Goal: Task Accomplishment & Management: Use online tool/utility

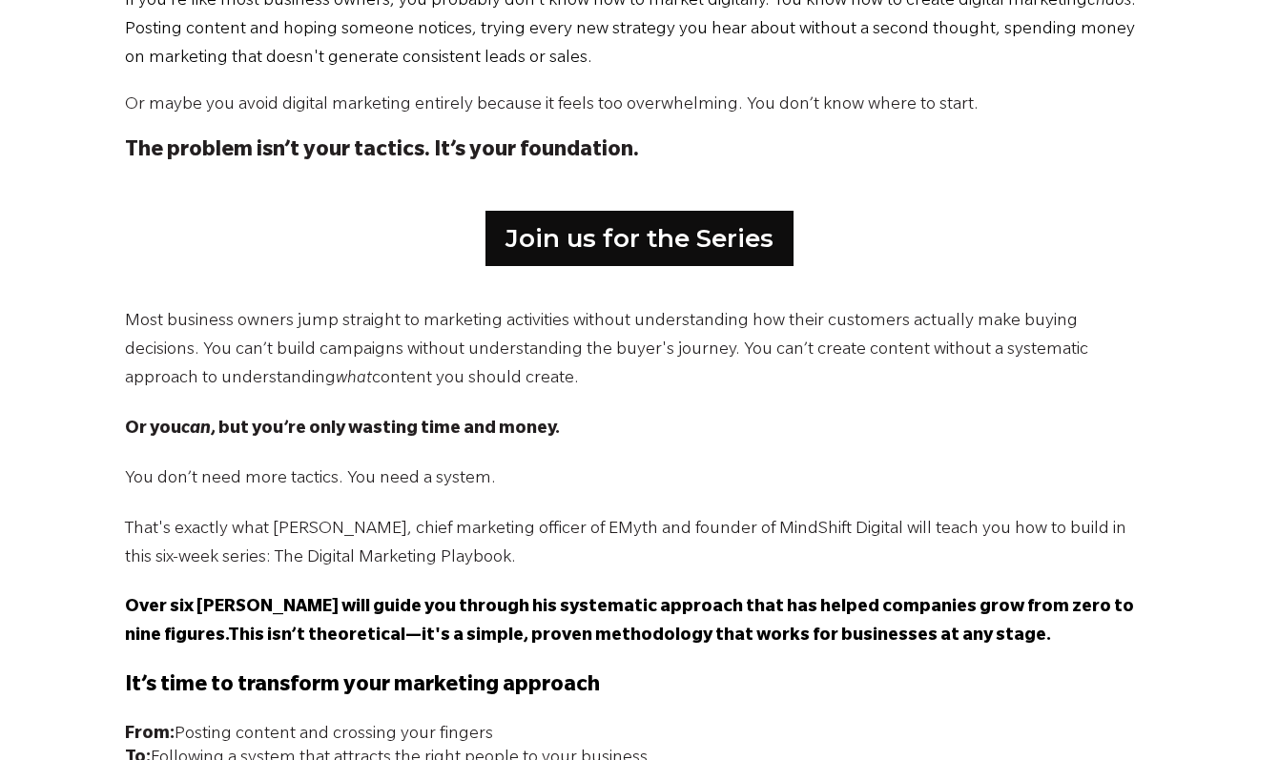
scroll to position [1049, 0]
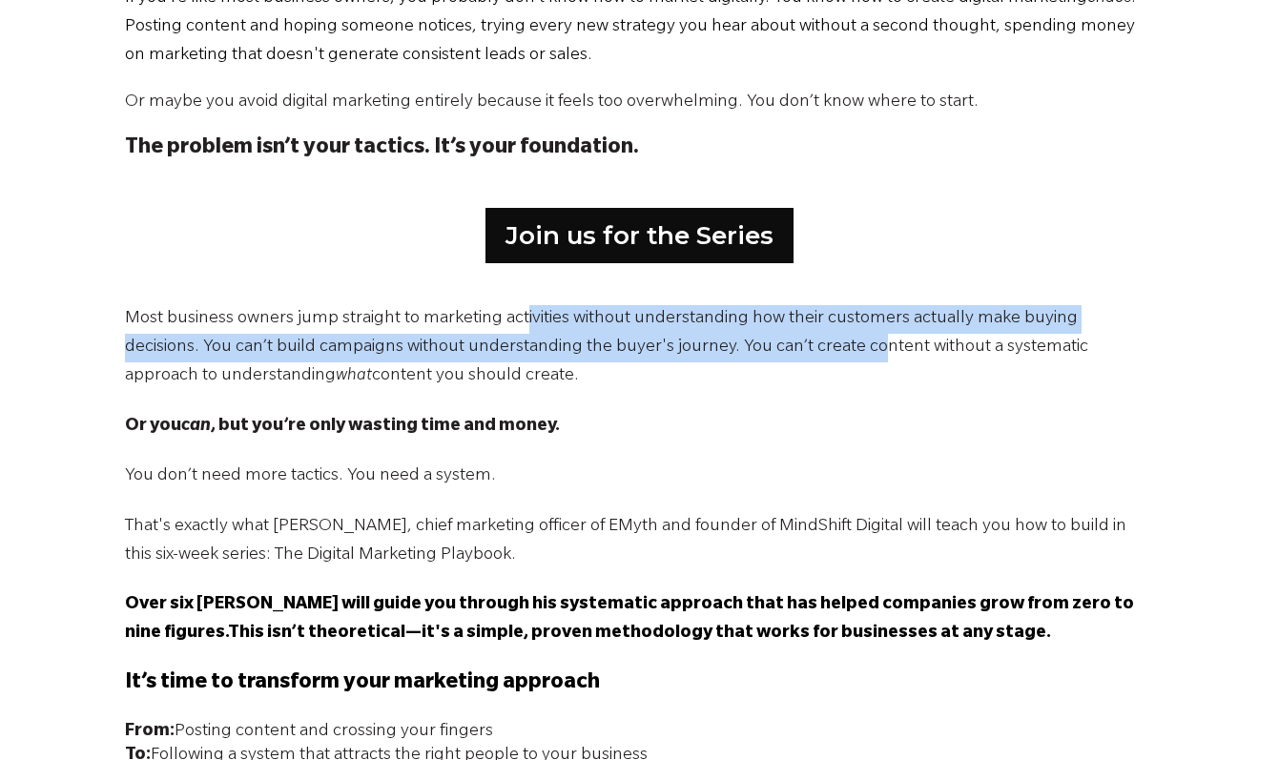
drag, startPoint x: 574, startPoint y: 324, endPoint x: 794, endPoint y: 363, distance: 222.8
click at [792, 363] on p "Most business owners jump straight to marketing activities without understandin…" at bounding box center [640, 348] width 1030 height 86
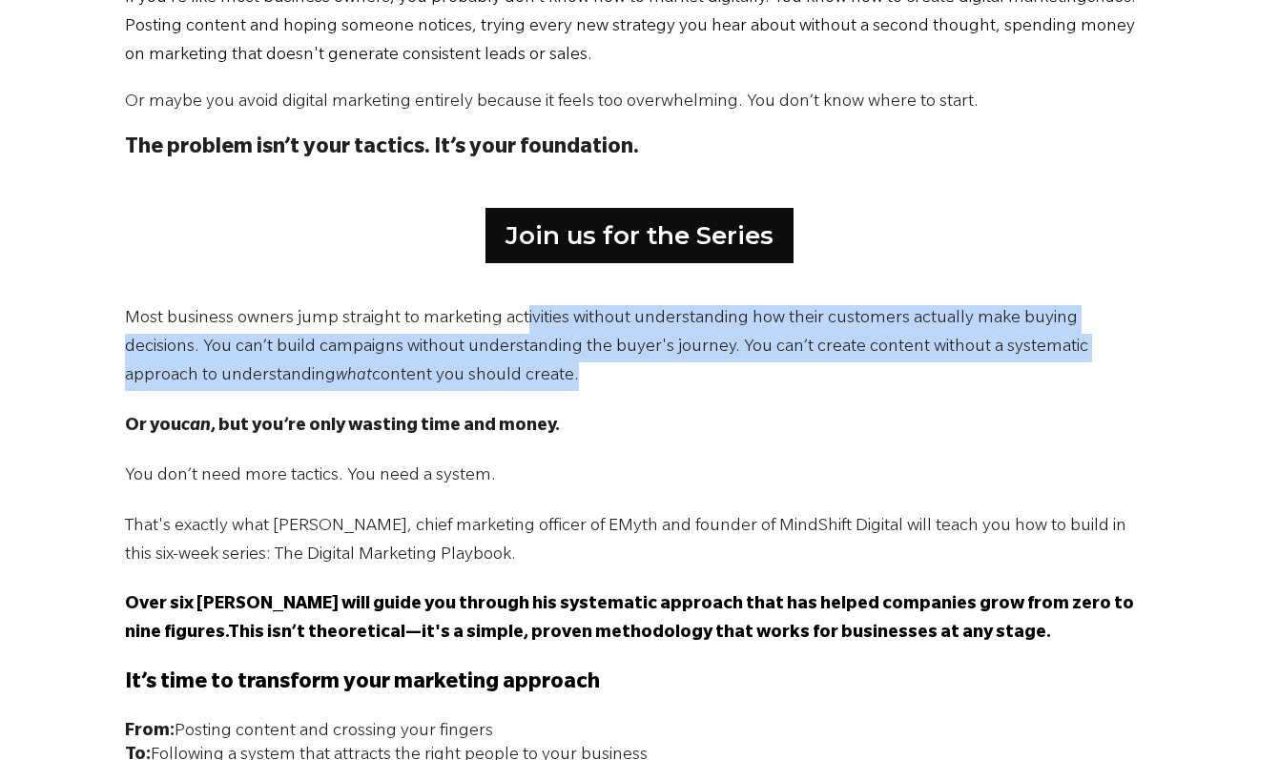
click at [814, 371] on p "Most business owners jump straight to marketing activities without understandin…" at bounding box center [640, 348] width 1030 height 86
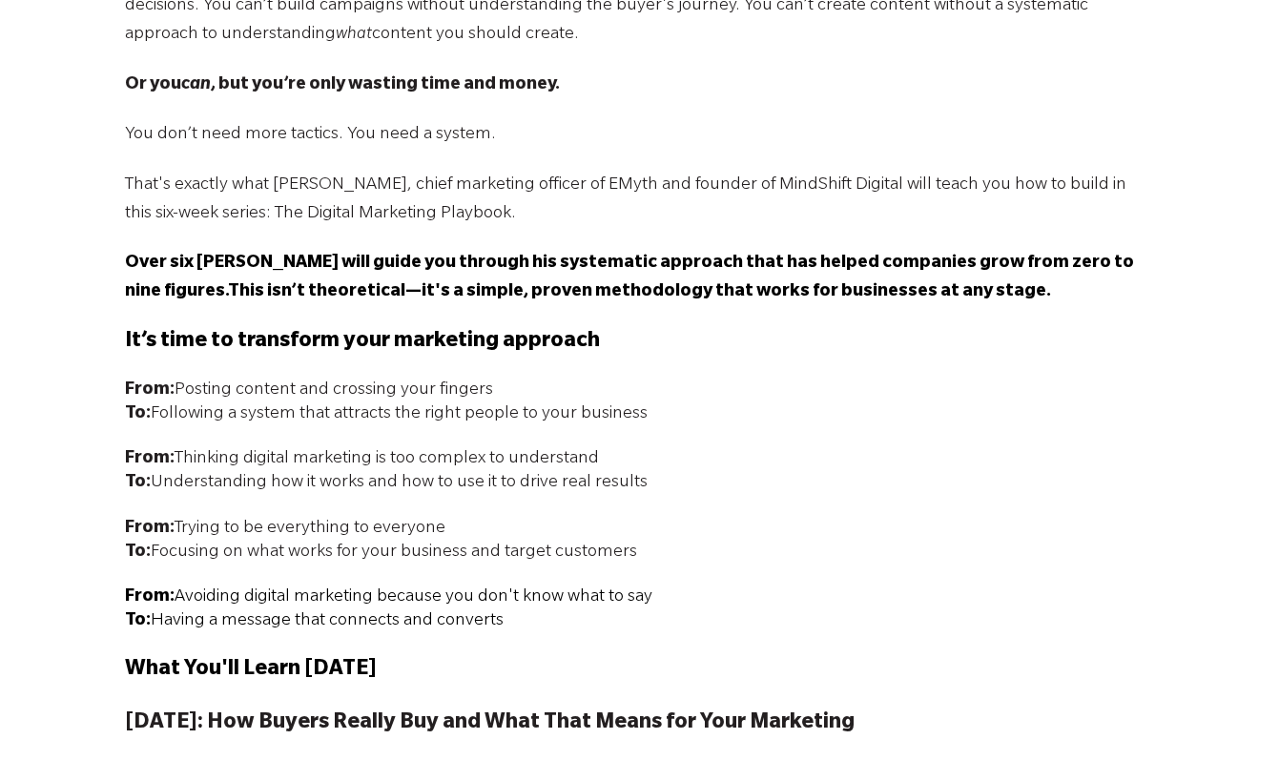
scroll to position [1431, 0]
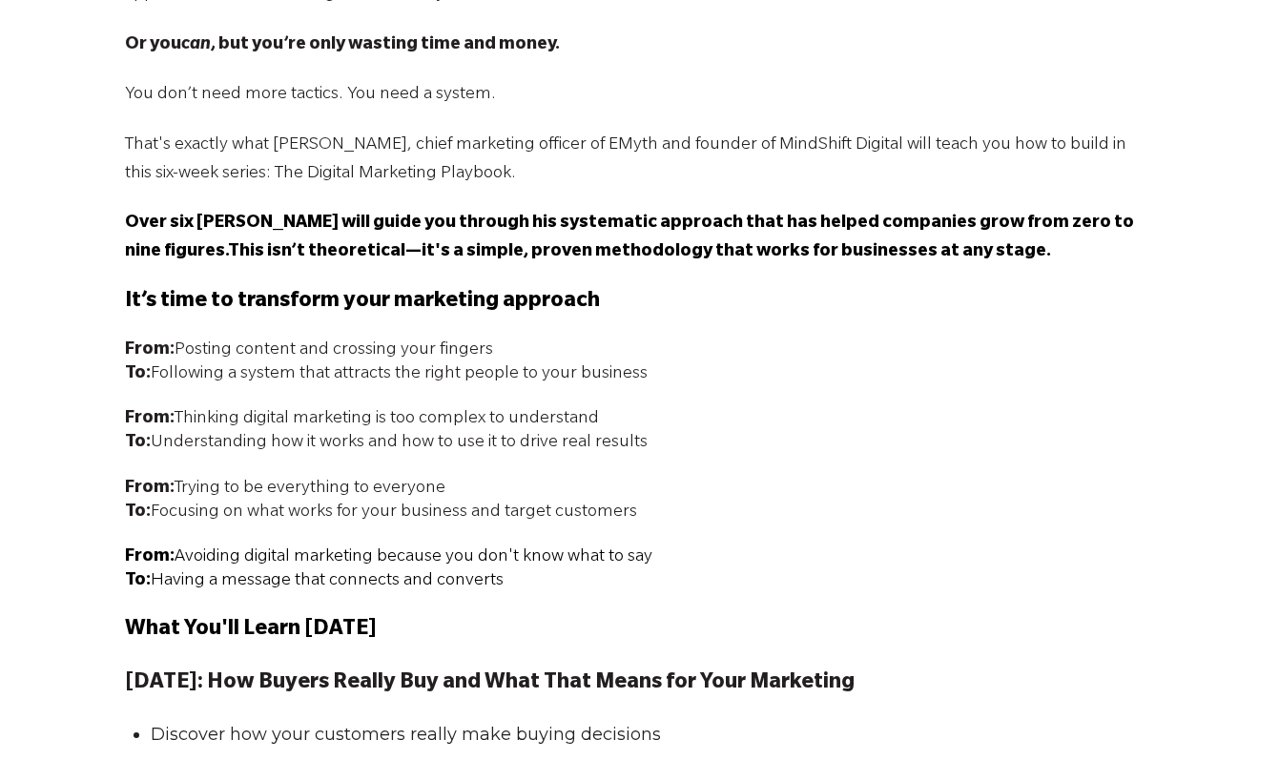
drag, startPoint x: 119, startPoint y: 213, endPoint x: 704, endPoint y: 528, distance: 664.5
click at [818, 570] on p "From: Avoiding digital marketing because you don't know what to say To: Having …" at bounding box center [640, 571] width 1030 height 48
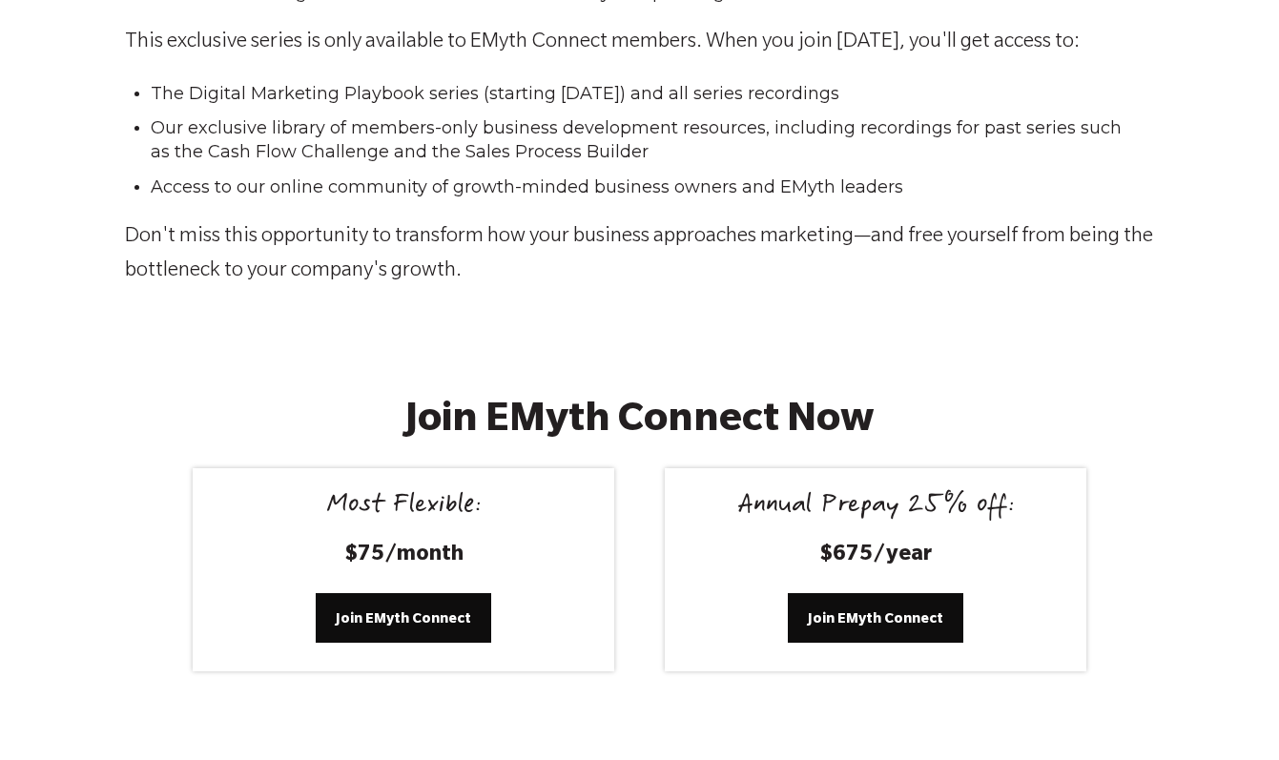
scroll to position [2861, 0]
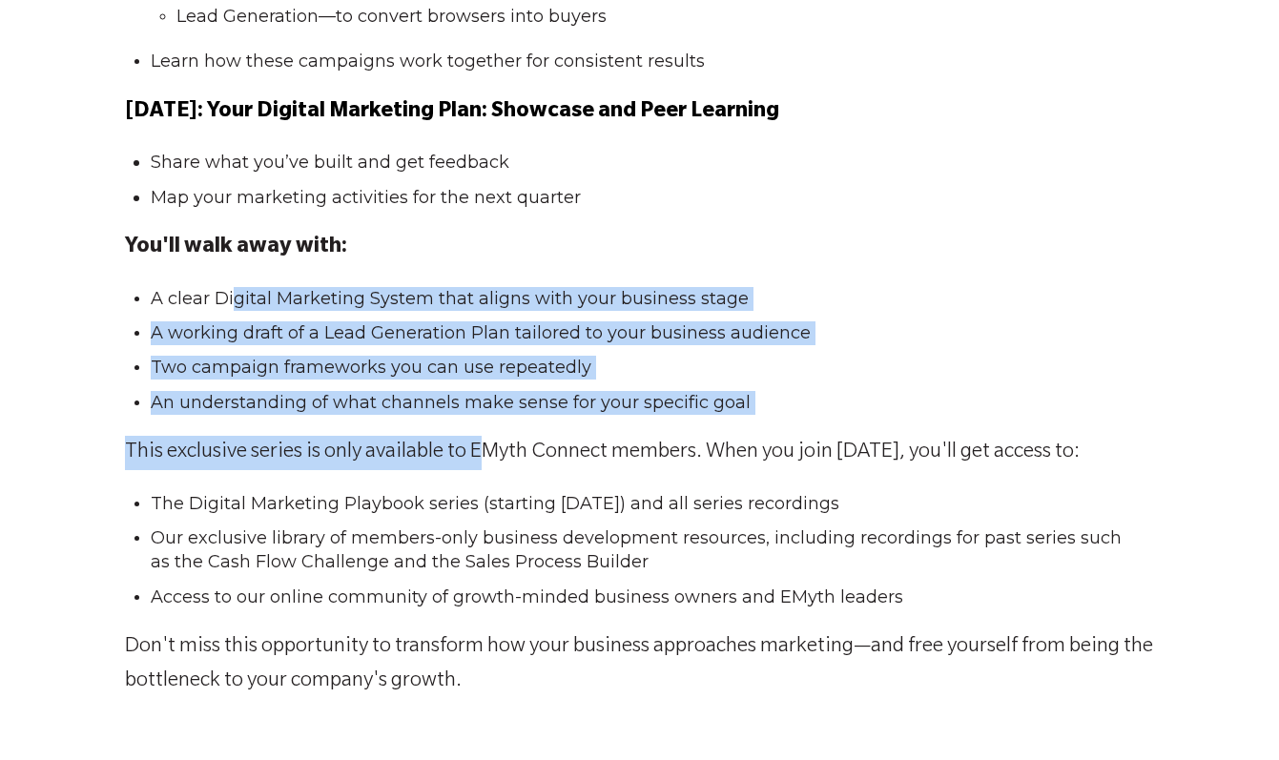
drag, startPoint x: 244, startPoint y: 306, endPoint x: 493, endPoint y: 463, distance: 294.0
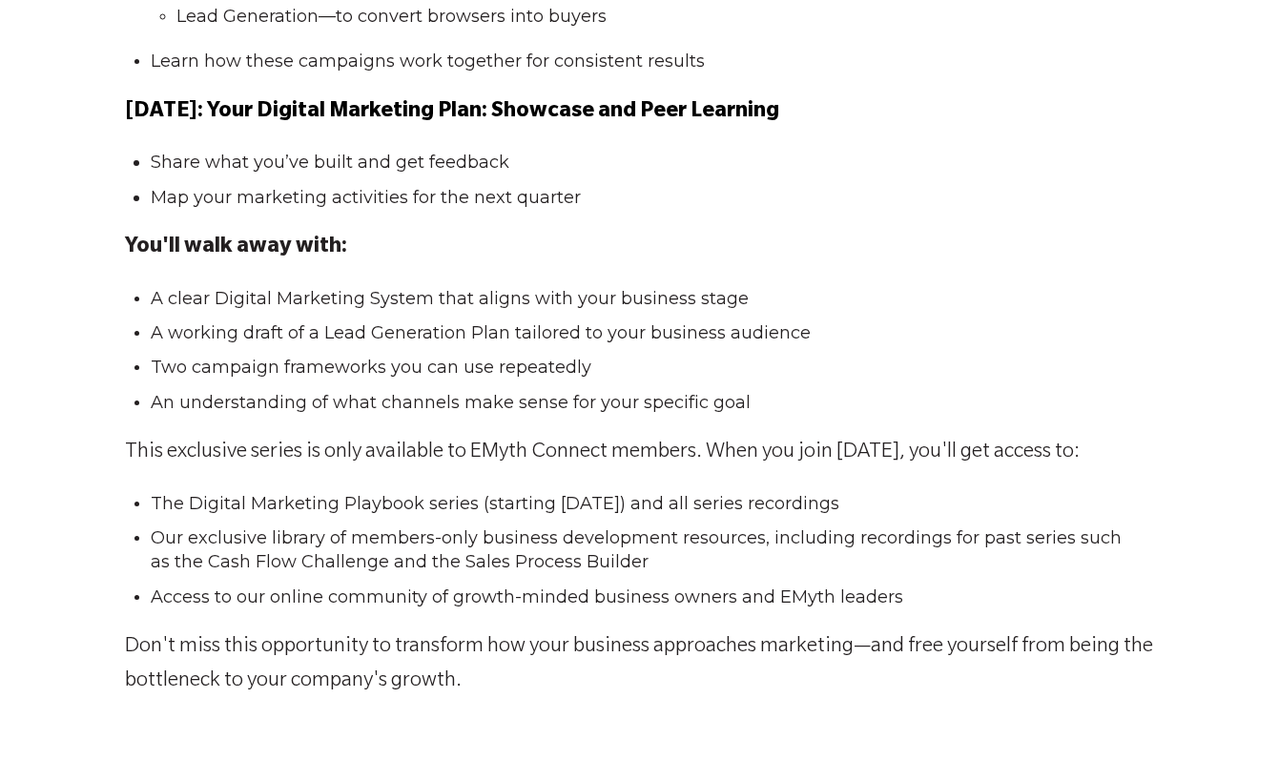
click at [601, 507] on span "The Digital Marketing Playbook series (starting [DATE]) and all series recordin…" at bounding box center [495, 503] width 689 height 21
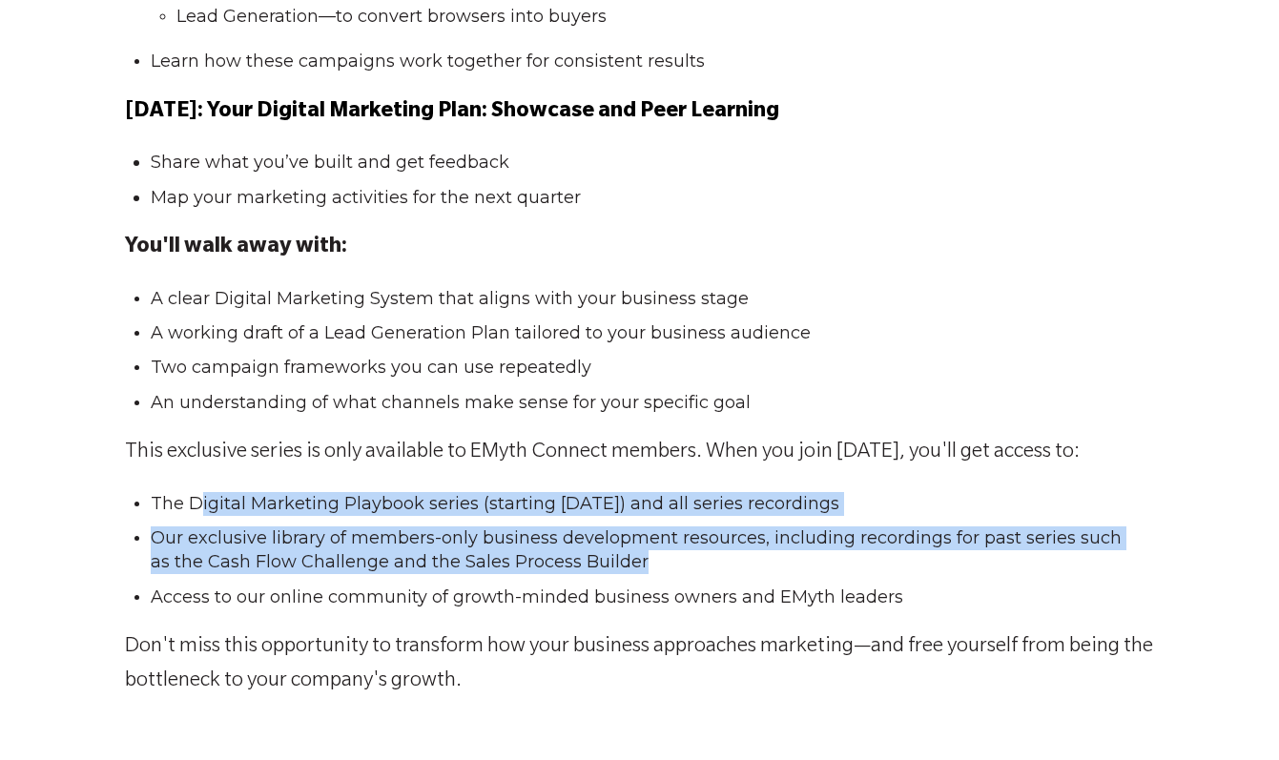
drag, startPoint x: 204, startPoint y: 498, endPoint x: 828, endPoint y: 565, distance: 627.4
click at [772, 560] on ul "The Digital Marketing Playbook series (starting [DATE]) and all series recordin…" at bounding box center [640, 550] width 1030 height 117
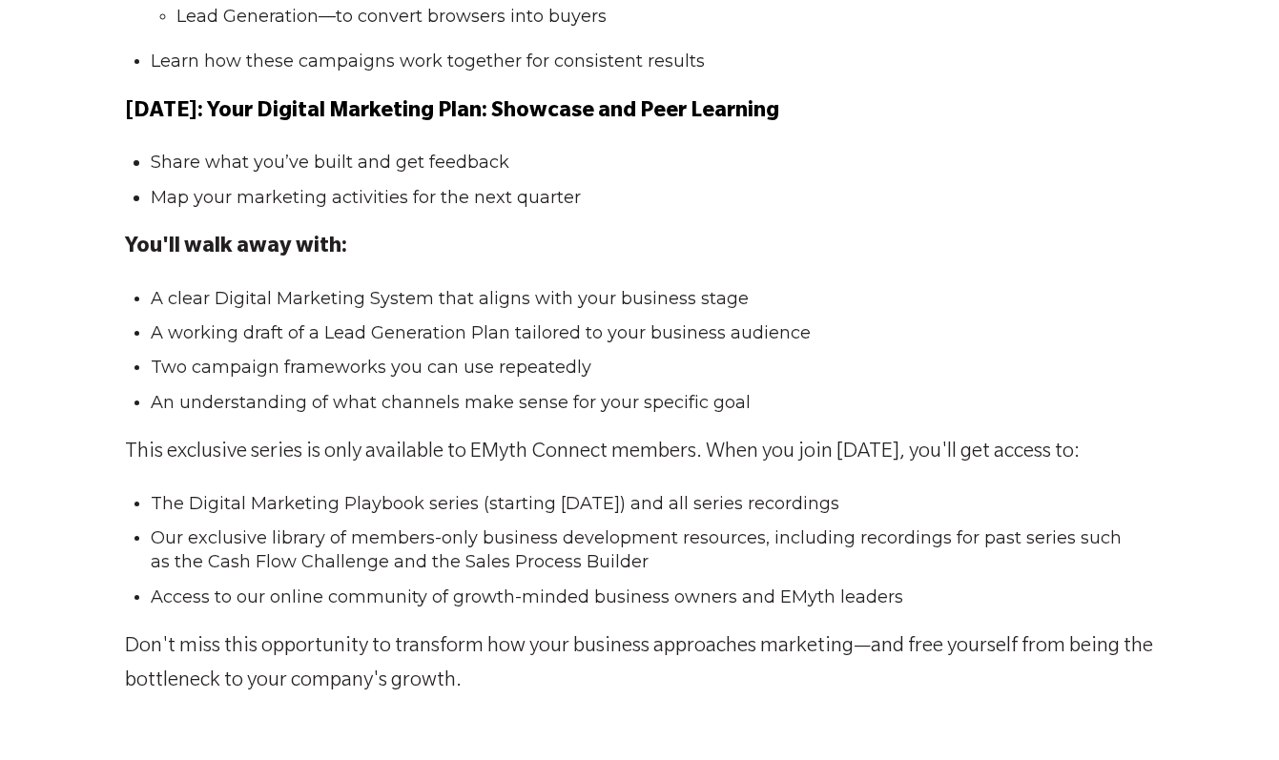
click at [1008, 581] on ul "The Digital Marketing Playbook series (starting [DATE]) and all series recordin…" at bounding box center [640, 550] width 1030 height 117
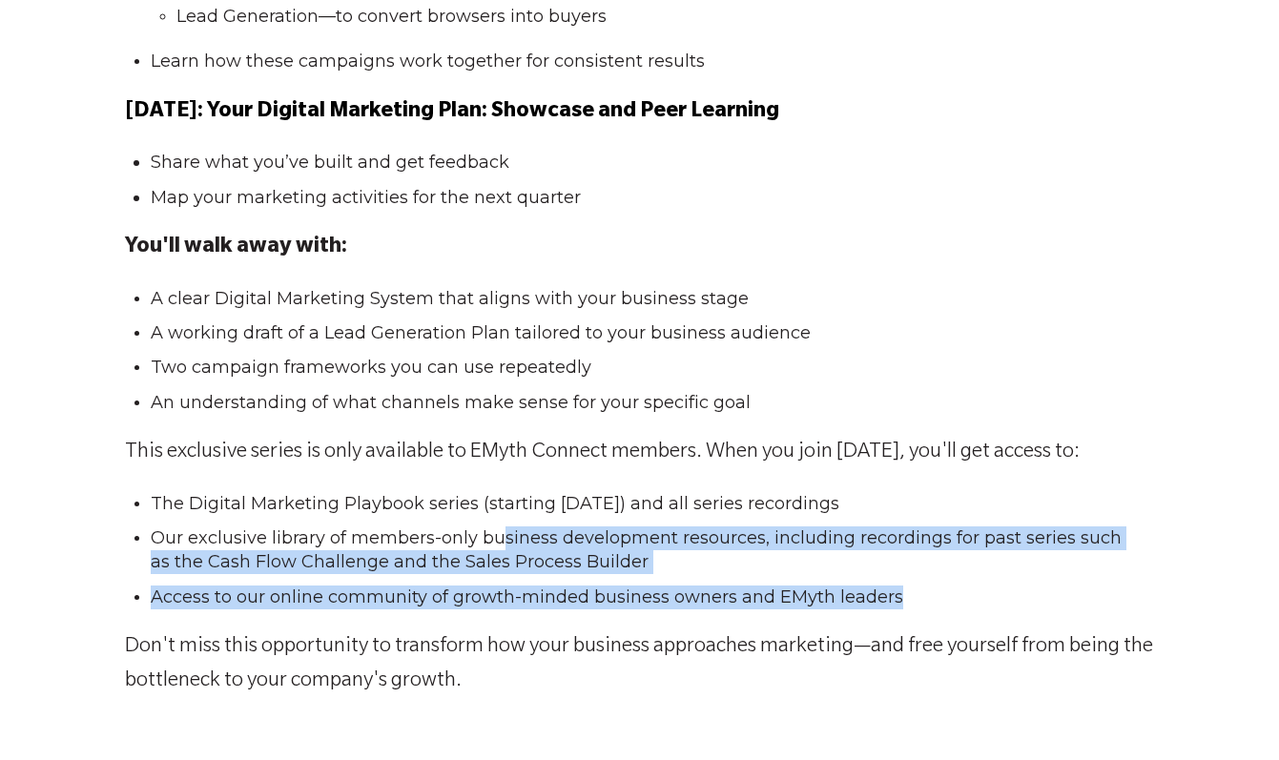
drag, startPoint x: 880, startPoint y: 590, endPoint x: 492, endPoint y: 529, distance: 393.0
click at [494, 529] on ul "The Digital Marketing Playbook series (starting September 2) and all series rec…" at bounding box center [640, 550] width 1030 height 117
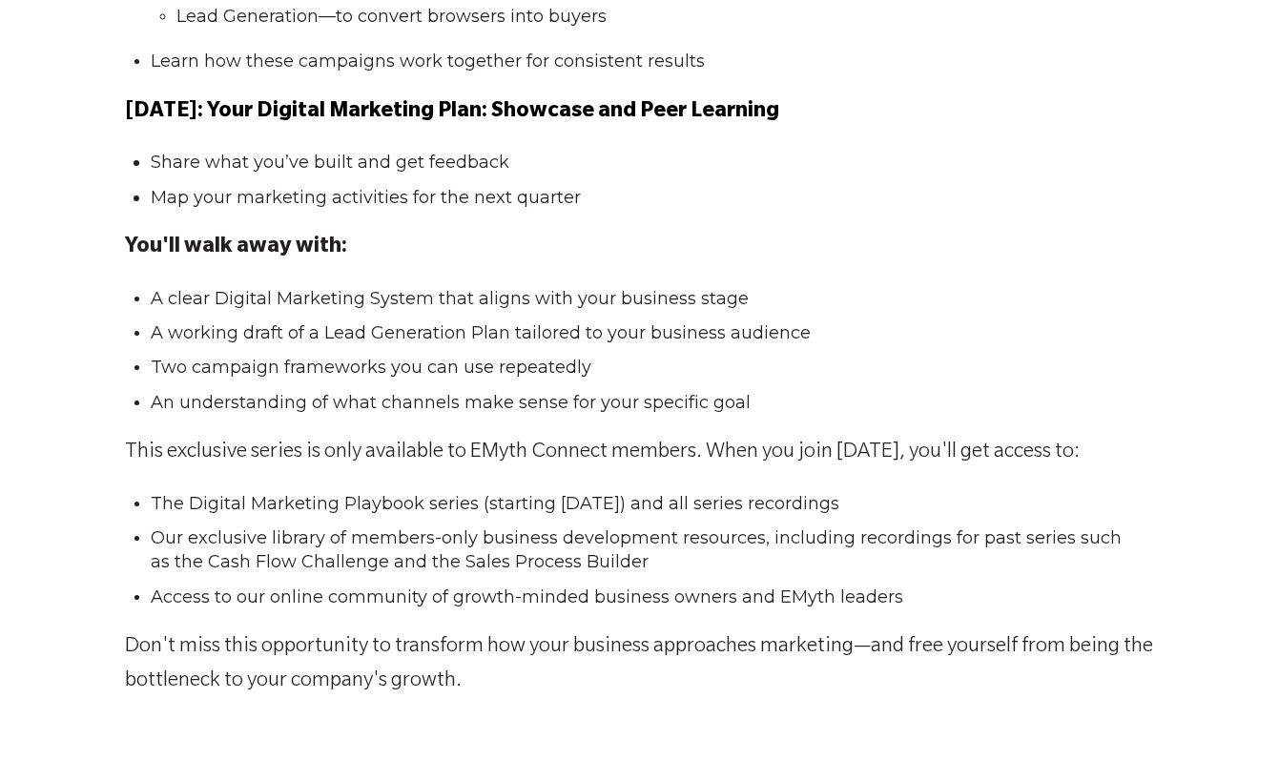
click at [364, 536] on span "Our exclusive library of members-only business development resources, including…" at bounding box center [636, 549] width 971 height 45
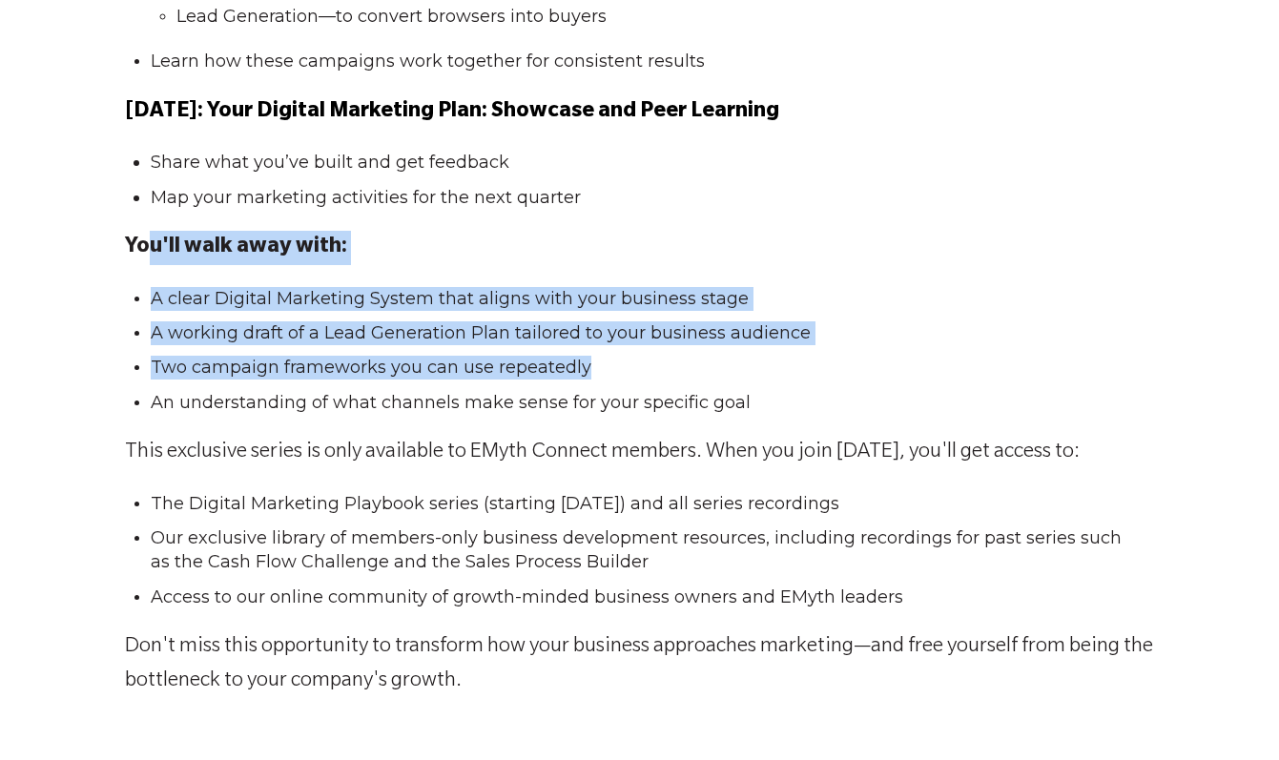
drag, startPoint x: 152, startPoint y: 277, endPoint x: 608, endPoint y: 364, distance: 464.3
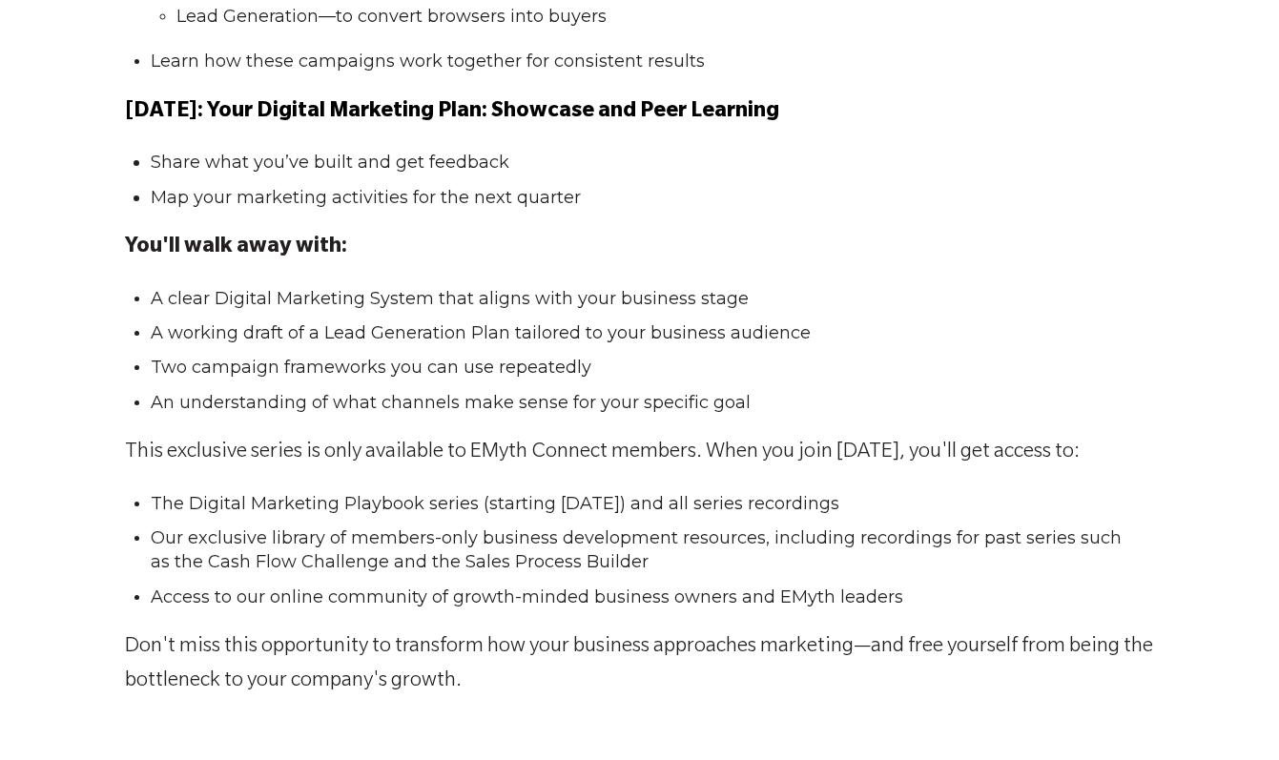
click at [791, 391] on li "An understanding of what channels make sense for your specific goal" at bounding box center [648, 403] width 994 height 24
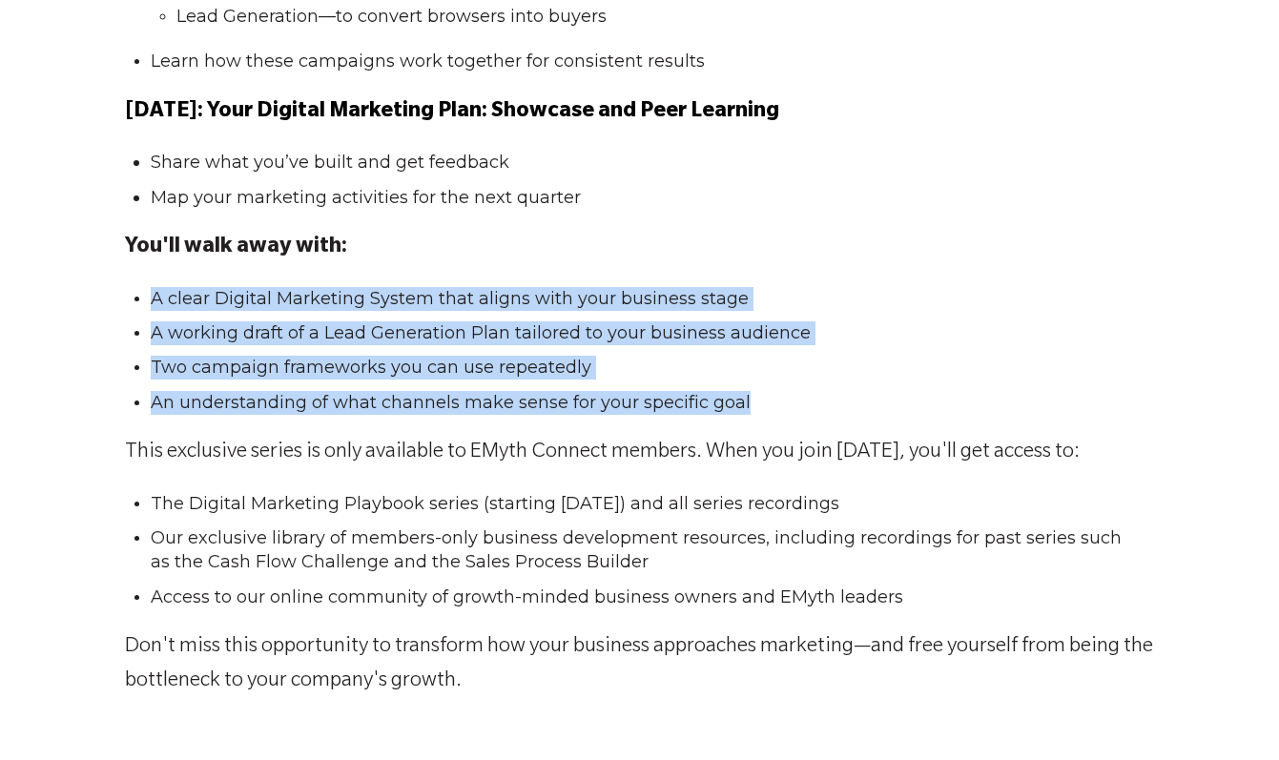
drag, startPoint x: 817, startPoint y: 403, endPoint x: 214, endPoint y: 295, distance: 613.3
click at [152, 287] on ul "A clear Digital Marketing System that aligns with your business stage A working…" at bounding box center [640, 351] width 1030 height 128
click at [491, 308] on span "A clear Digital Marketing System that aligns with your business stage" at bounding box center [450, 298] width 598 height 21
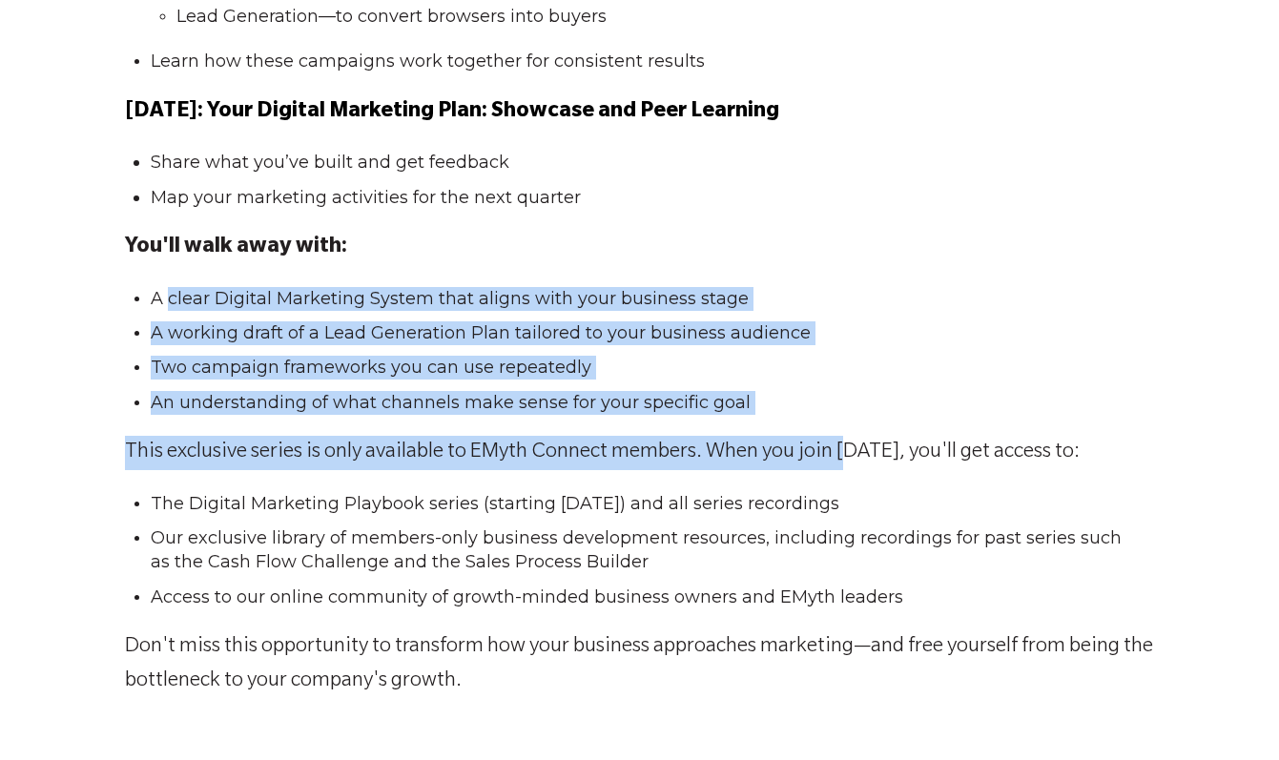
drag, startPoint x: 848, startPoint y: 439, endPoint x: 150, endPoint y: 303, distance: 711.2
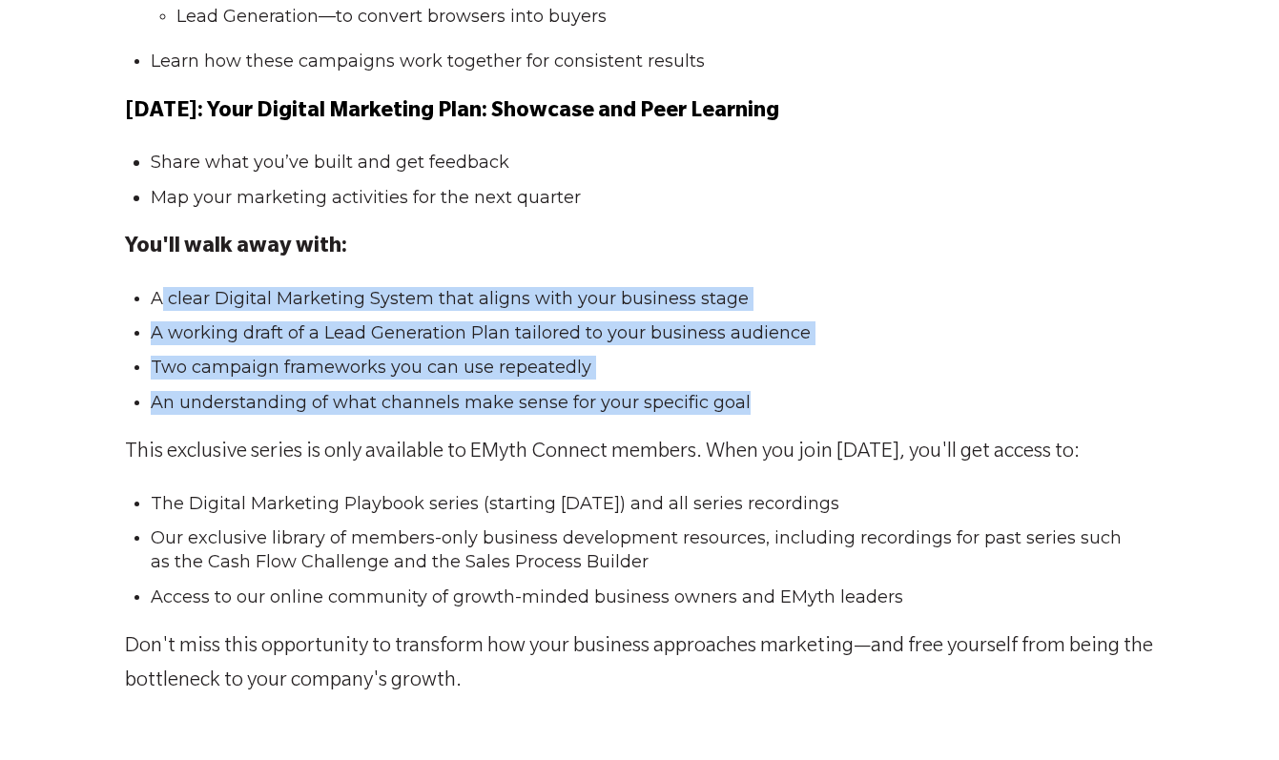
drag, startPoint x: 217, startPoint y: 302, endPoint x: 907, endPoint y: 394, distance: 695.7
click at [907, 394] on ul "A clear Digital Marketing System that aligns with your business stage A working…" at bounding box center [640, 351] width 1030 height 128
click at [907, 394] on li "An understanding of what channels make sense for your specific goal" at bounding box center [648, 403] width 994 height 24
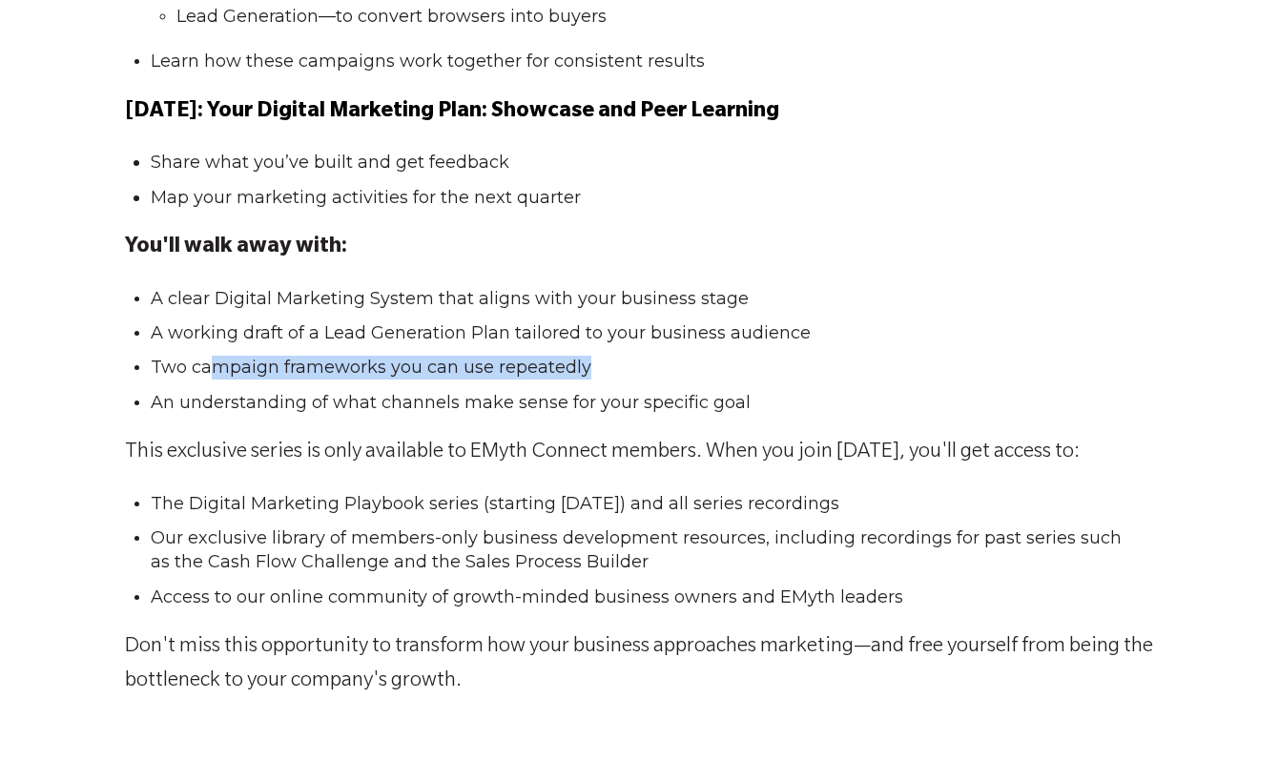
drag, startPoint x: 217, startPoint y: 366, endPoint x: 693, endPoint y: 385, distance: 476.3
click at [672, 380] on li "Two campaign frameworks you can use repeatedly" at bounding box center [648, 368] width 994 height 24
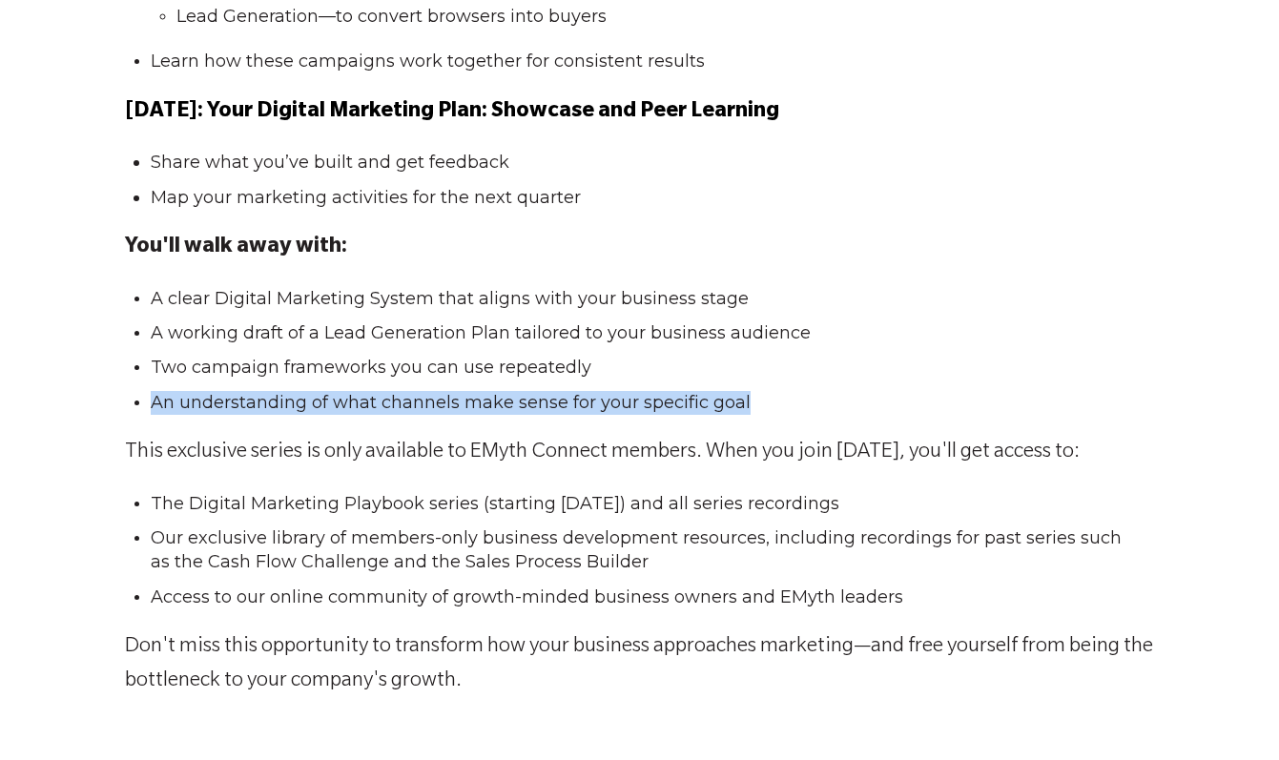
drag, startPoint x: 807, startPoint y: 411, endPoint x: 125, endPoint y: 407, distance: 682.0
click at [125, 407] on ul "A clear Digital Marketing System that aligns with your business stage A working…" at bounding box center [640, 351] width 1030 height 128
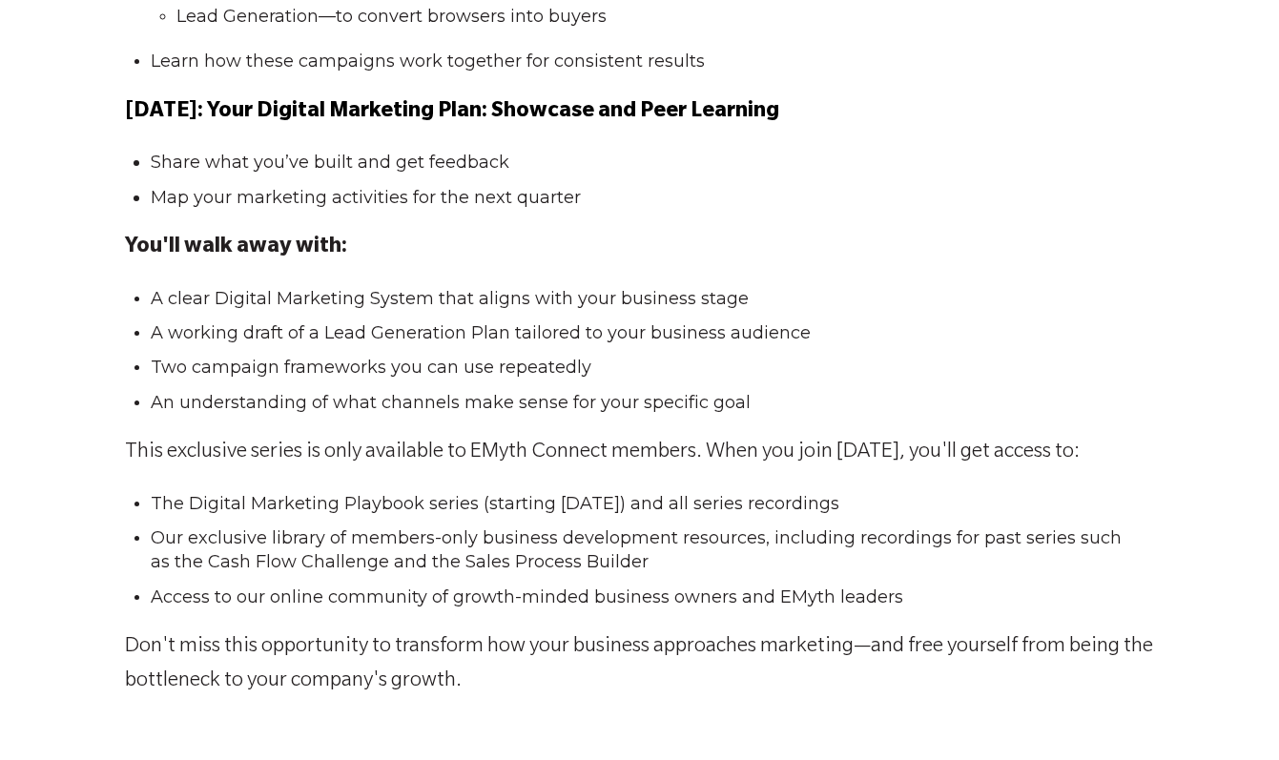
click at [406, 169] on li "Share what you’ve built and get feedback" at bounding box center [648, 163] width 994 height 24
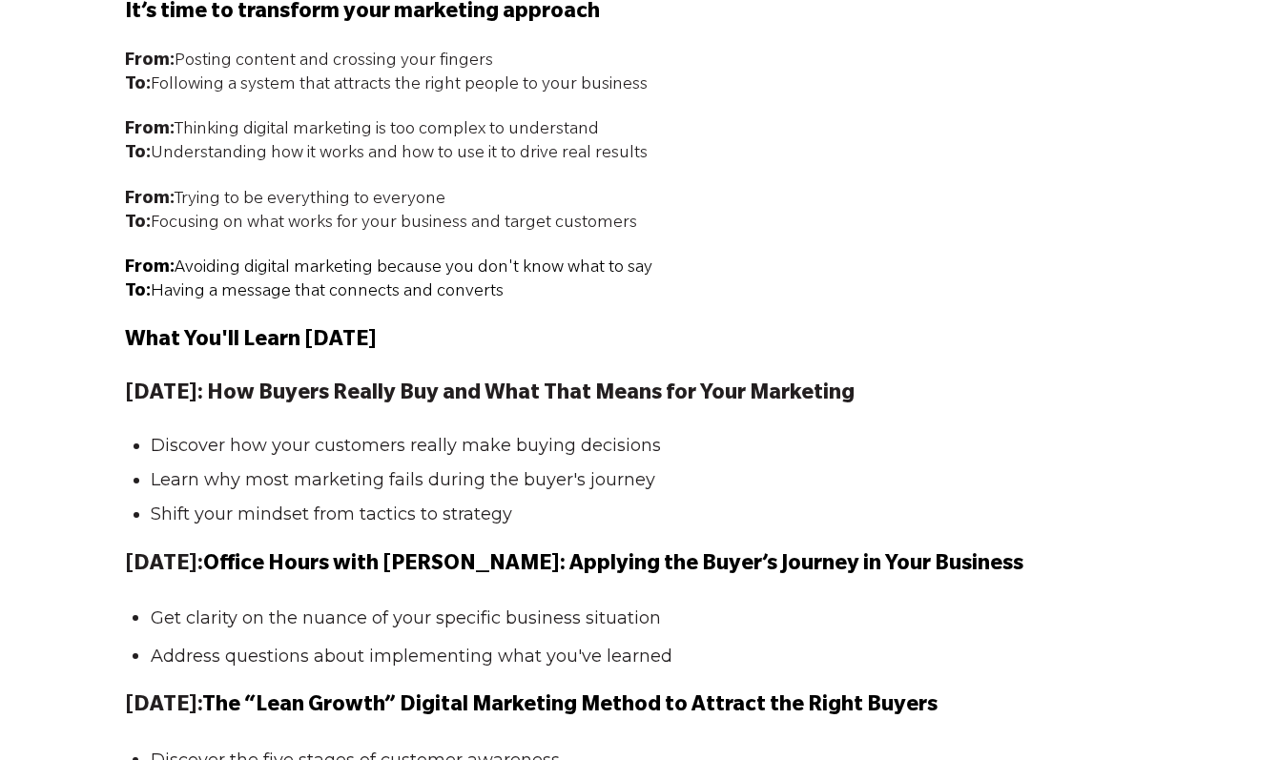
scroll to position [1717, 0]
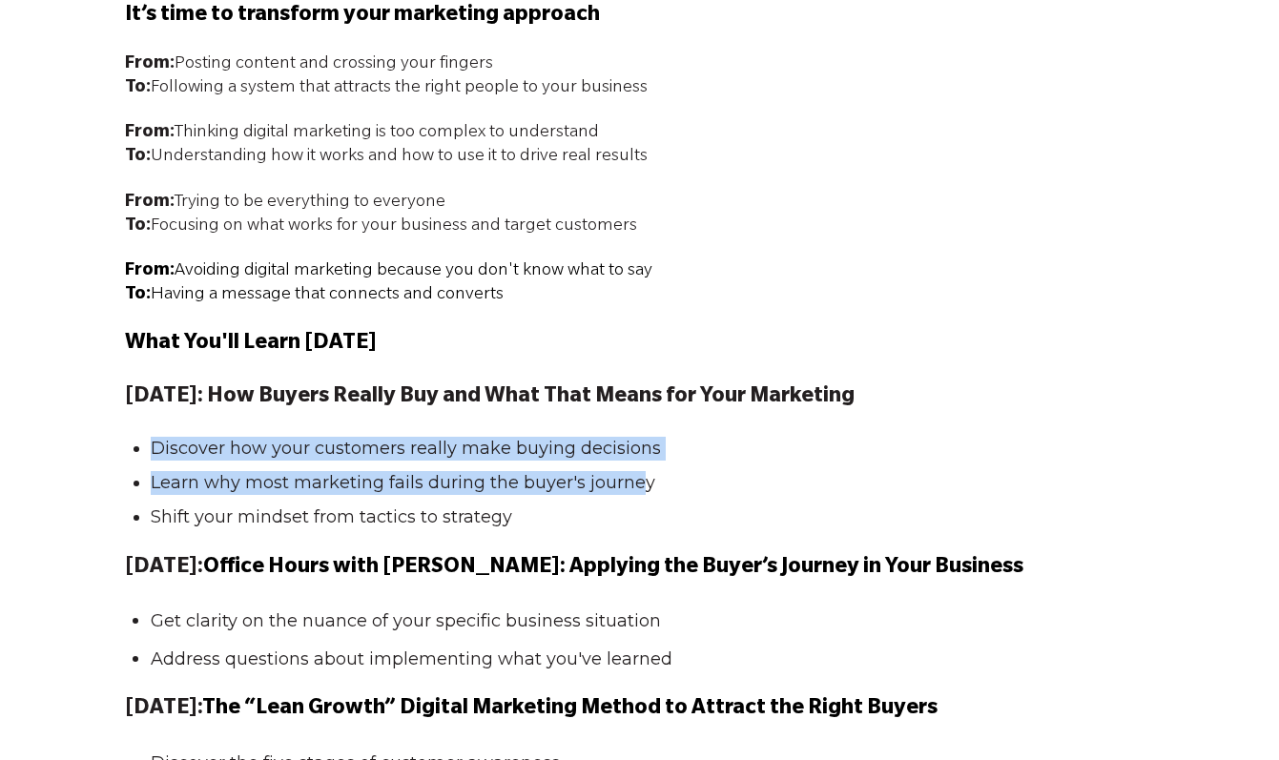
drag, startPoint x: 189, startPoint y: 443, endPoint x: 643, endPoint y: 493, distance: 456.8
click at [641, 493] on ul "Discover how your customers really make buying decisions Learn why most marketi…" at bounding box center [640, 483] width 1030 height 93
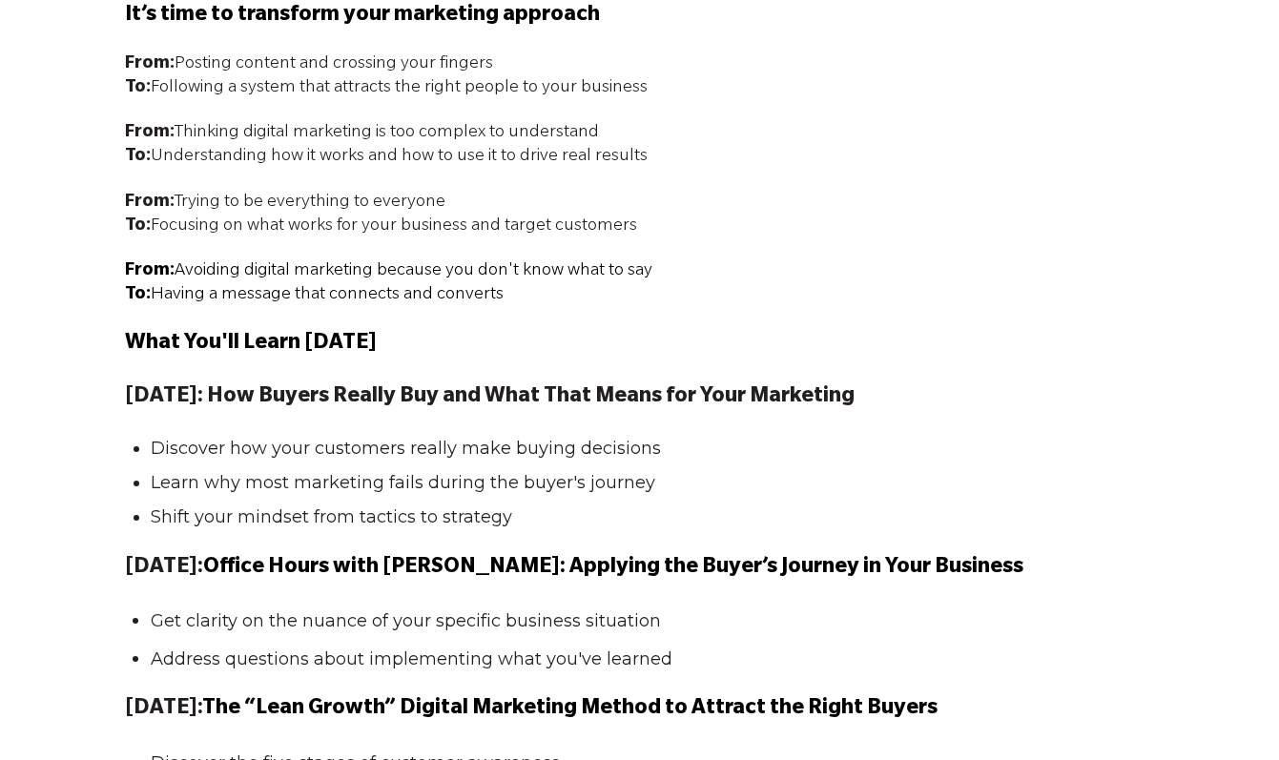
drag, startPoint x: 684, startPoint y: 518, endPoint x: 536, endPoint y: 507, distance: 148.2
click at [672, 518] on li "Shift your mindset from tactics to strategy" at bounding box center [648, 518] width 994 height 24
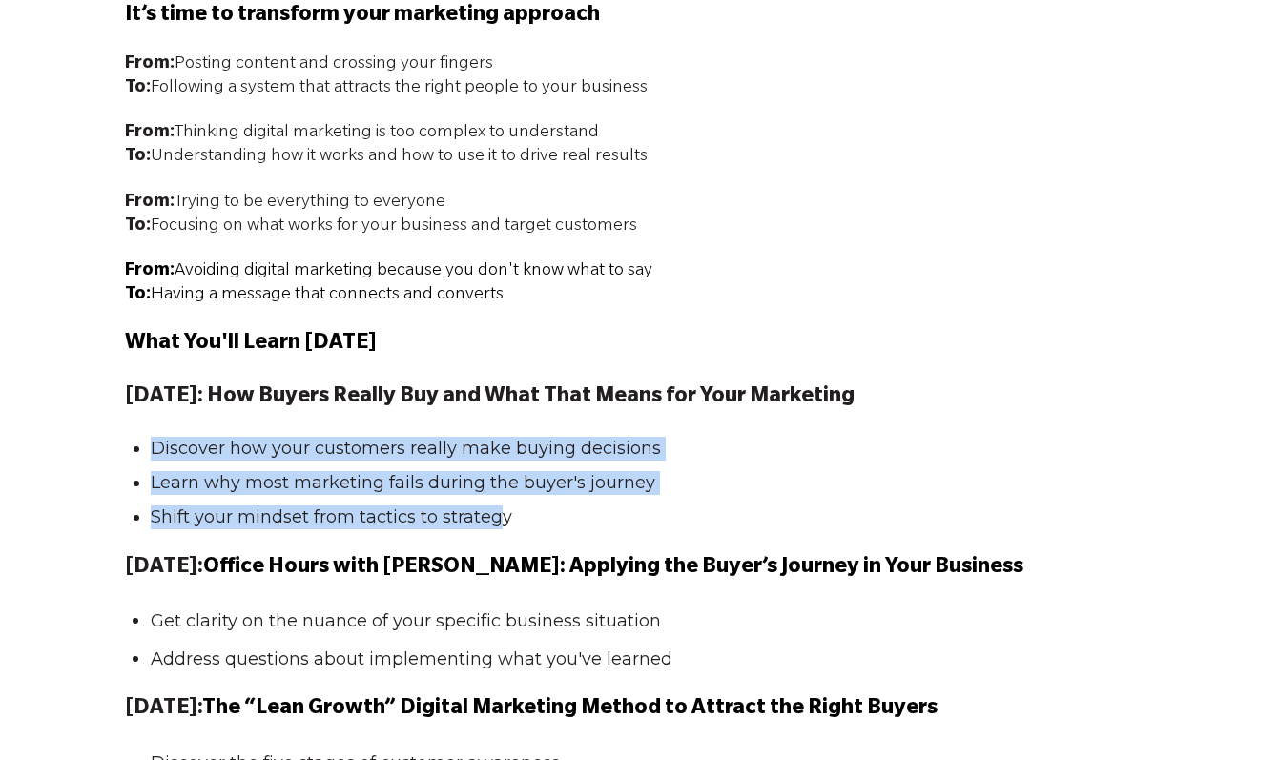
drag, startPoint x: 456, startPoint y: 507, endPoint x: 65, endPoint y: 433, distance: 398.1
click at [65, 433] on div "Most business owners jump straight to marketing activities without understandin…" at bounding box center [639, 750] width 1279 height 2276
click at [517, 459] on li "Discover how your customers really make buying decisions" at bounding box center [648, 449] width 994 height 24
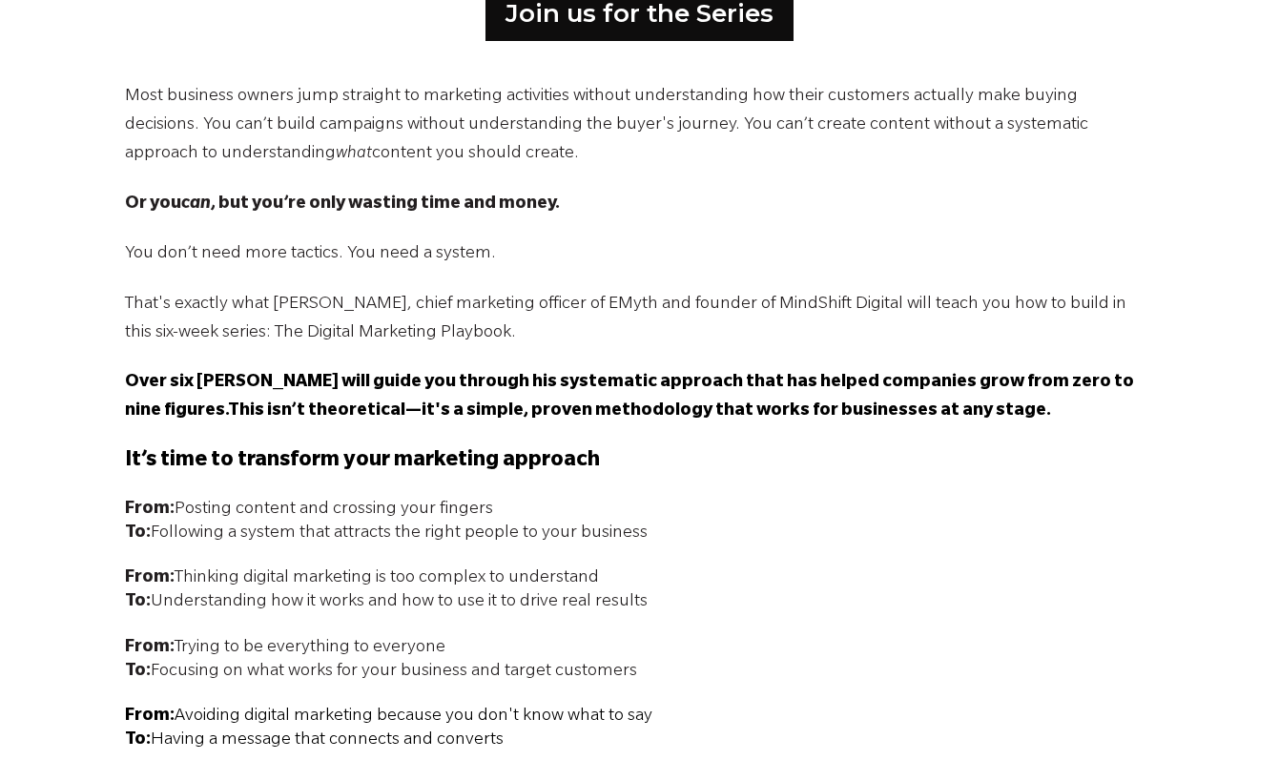
scroll to position [1335, 0]
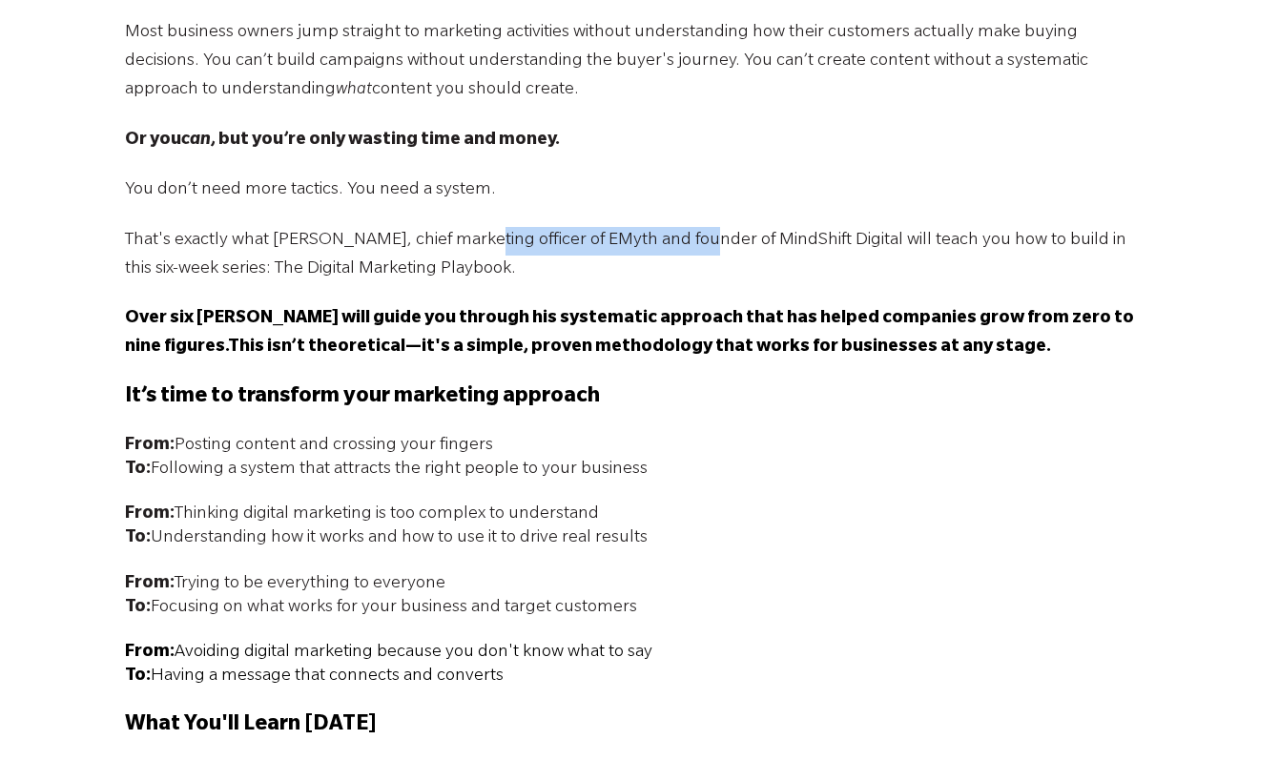
drag, startPoint x: 456, startPoint y: 240, endPoint x: 671, endPoint y: 254, distance: 215.0
click at [671, 254] on p "That's exactly what Darrell Evans, chief marketing officer of EMyth and founder…" at bounding box center [640, 255] width 1030 height 57
click at [579, 265] on p "That's exactly what Darrell Evans, chief marketing officer of EMyth and founder…" at bounding box center [640, 255] width 1030 height 57
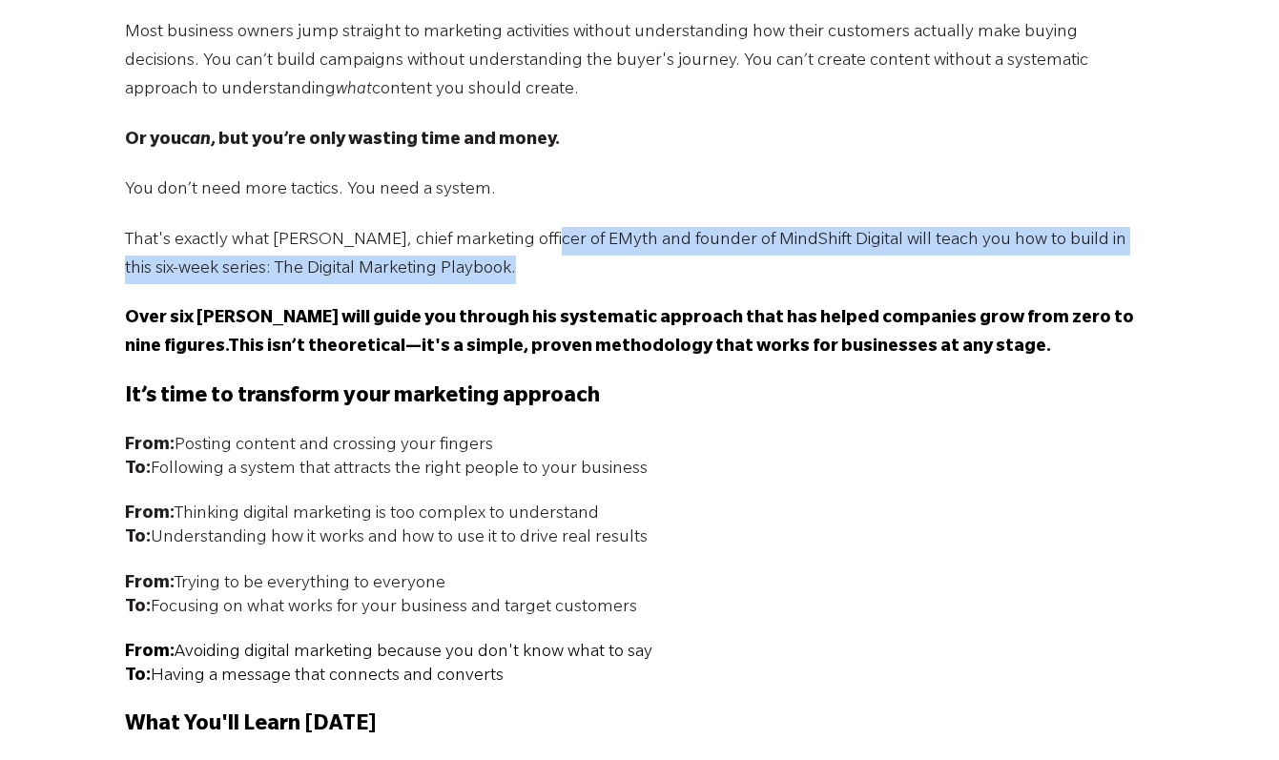
drag, startPoint x: 538, startPoint y: 243, endPoint x: 646, endPoint y: 256, distance: 108.5
click at [646, 256] on p "That's exactly what Darrell Evans, chief marketing officer of EMyth and founder…" at bounding box center [640, 255] width 1030 height 57
click at [688, 266] on p "That's exactly what Darrell Evans, chief marketing officer of EMyth and founder…" at bounding box center [640, 255] width 1030 height 57
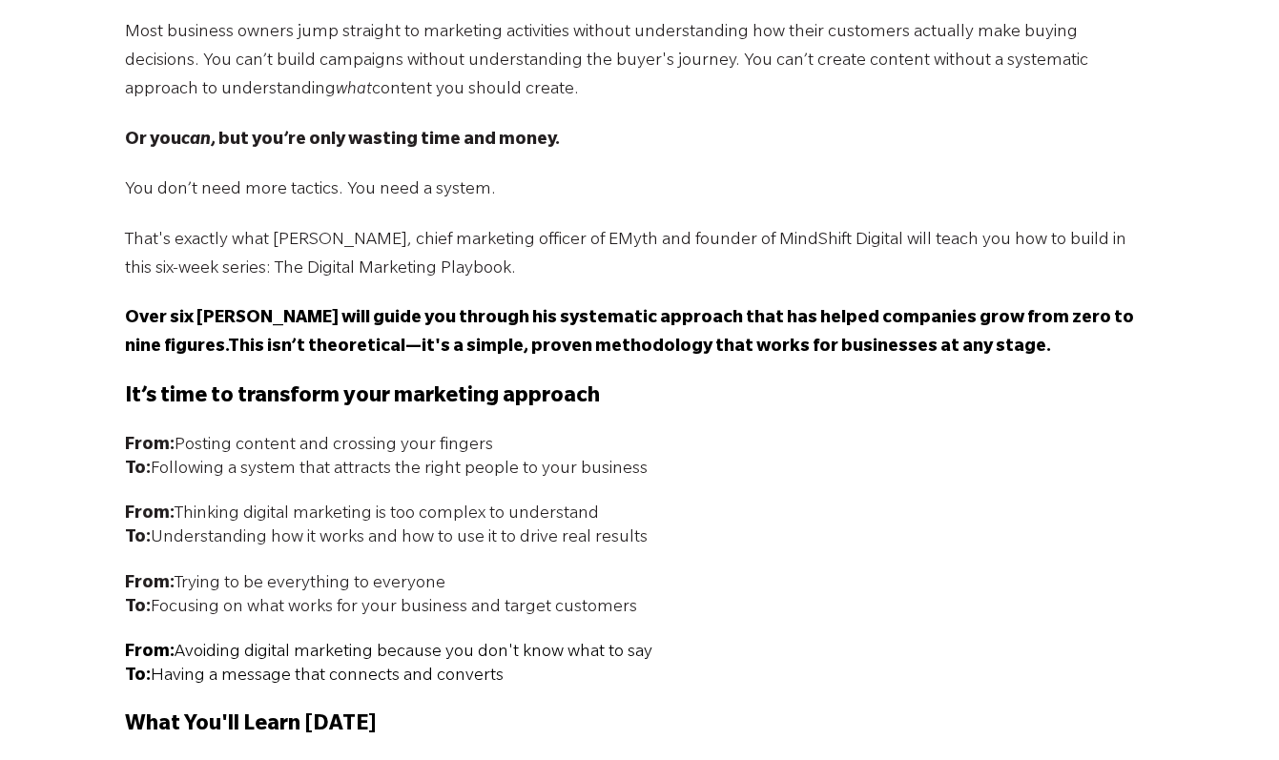
drag, startPoint x: 623, startPoint y: 352, endPoint x: 575, endPoint y: 370, distance: 51.0
click at [623, 353] on span "This isn’t theoretical—it's a simple, proven methodology that works for busines…" at bounding box center [639, 348] width 823 height 19
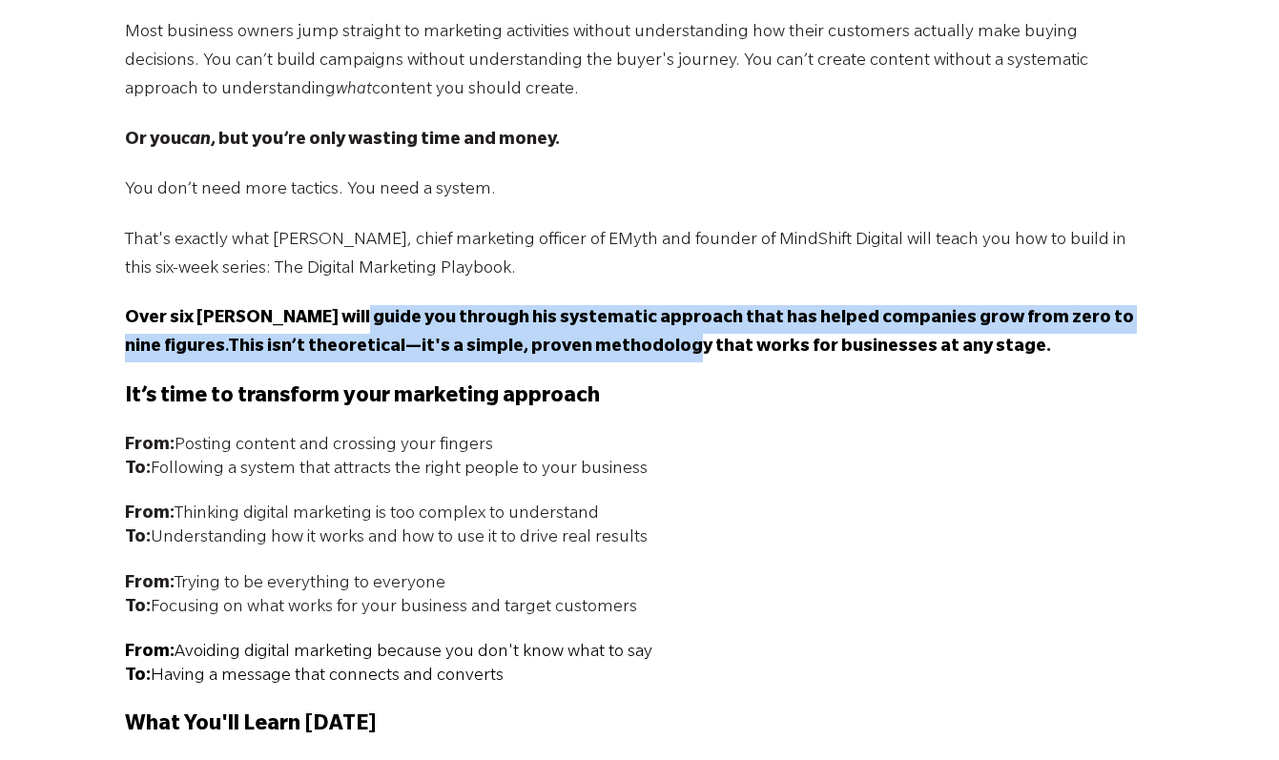
drag, startPoint x: 367, startPoint y: 317, endPoint x: 670, endPoint y: 374, distance: 307.7
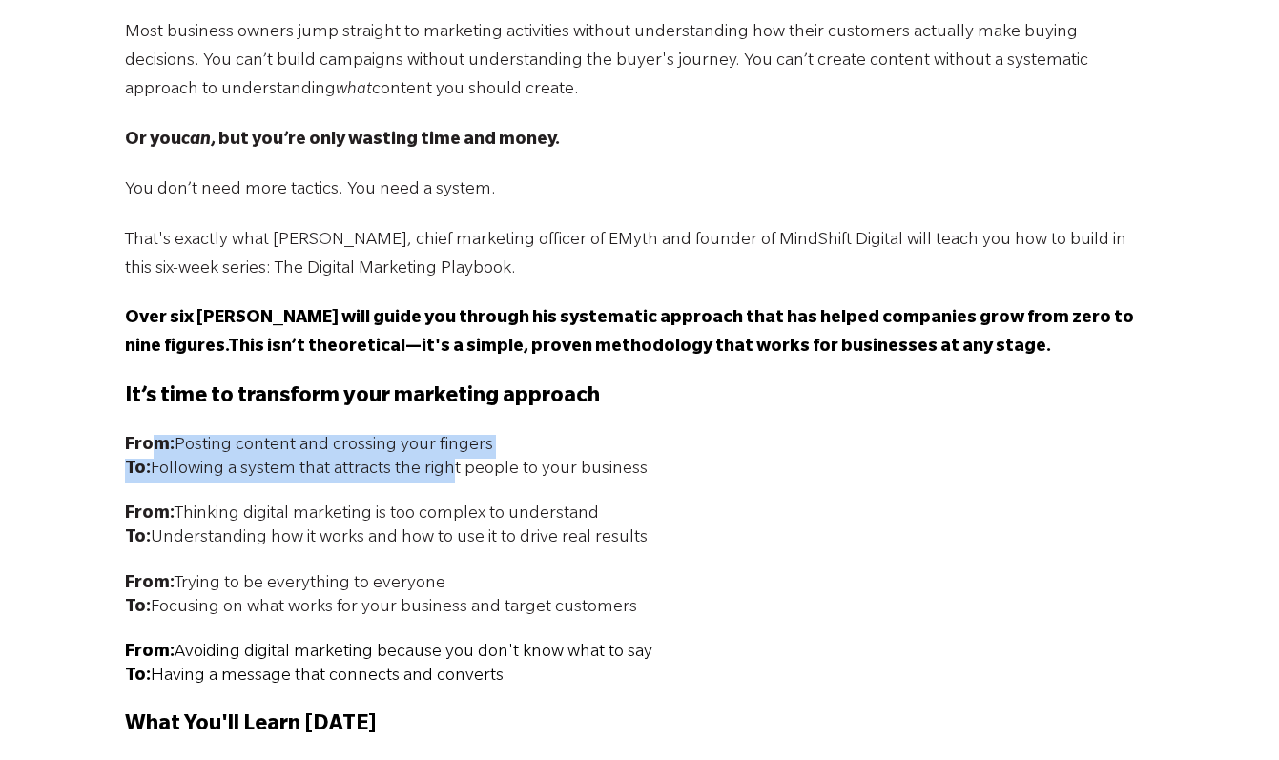
drag, startPoint x: 249, startPoint y: 459, endPoint x: 443, endPoint y: 491, distance: 196.3
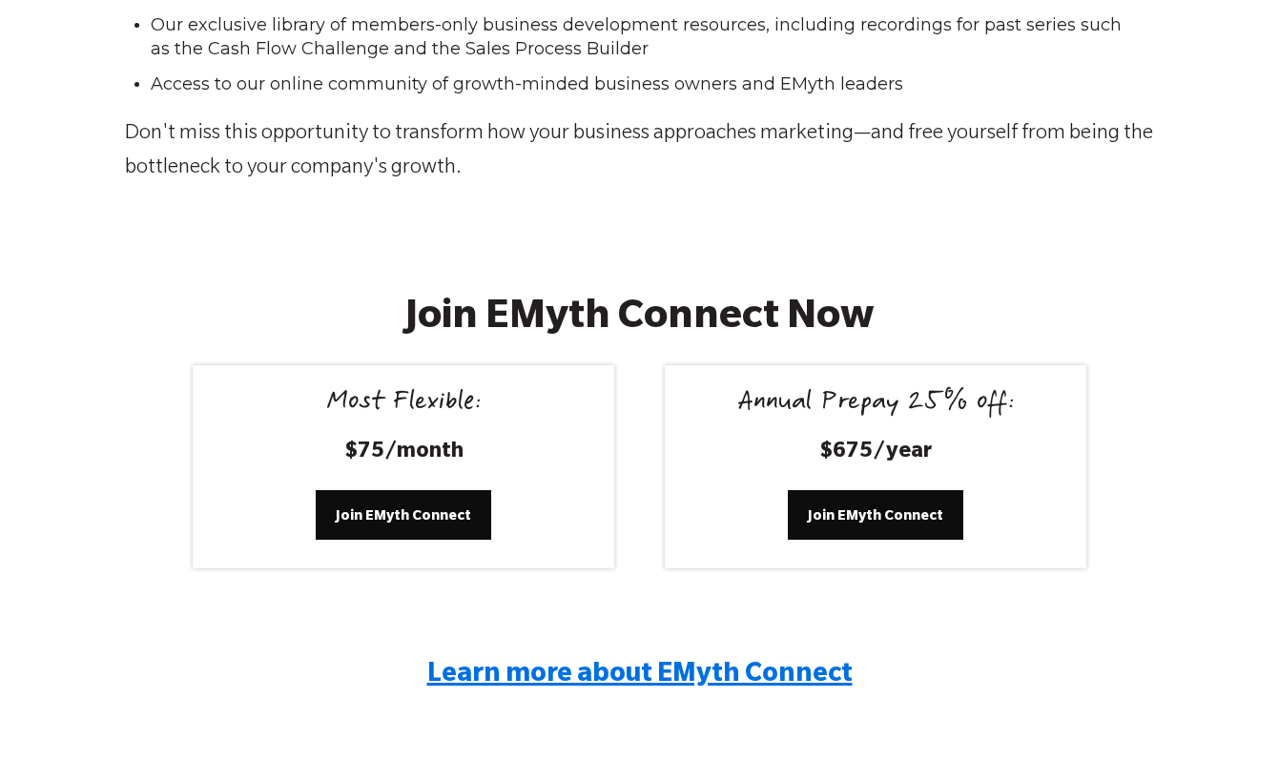
scroll to position [3681, 0]
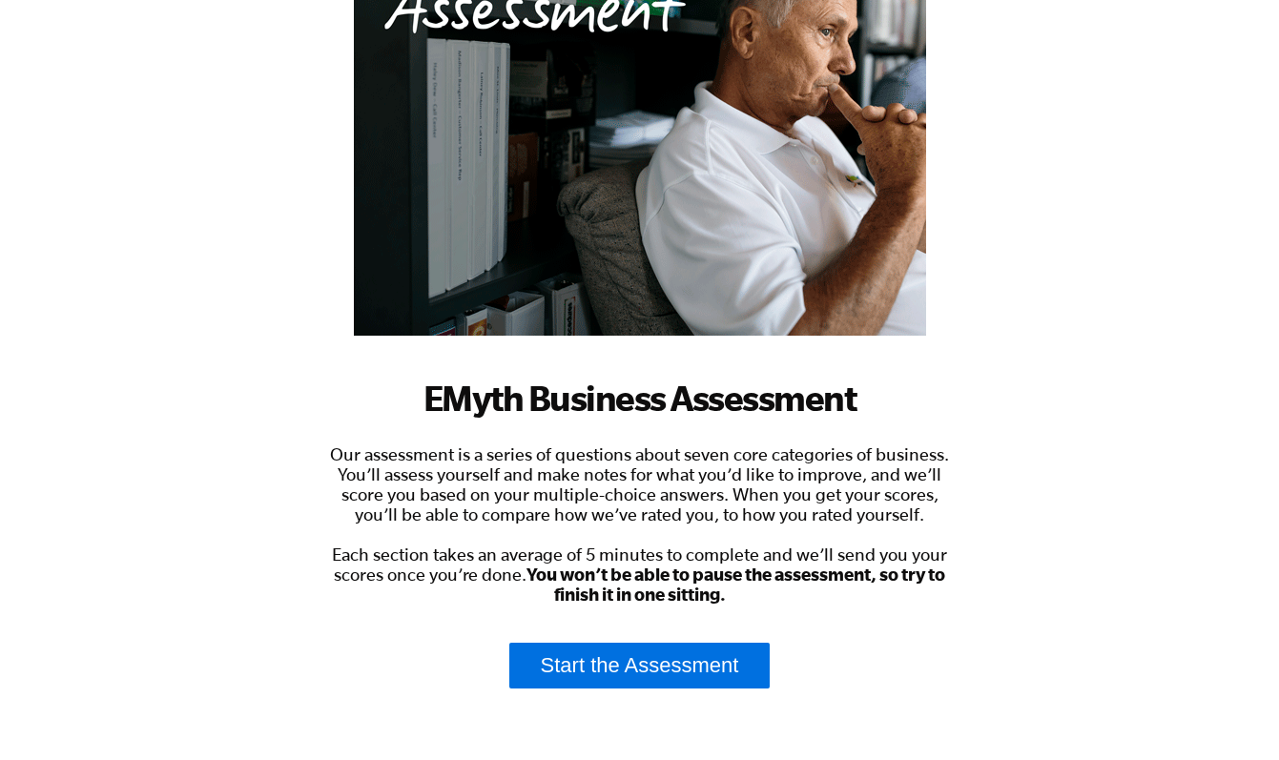
scroll to position [375, 0]
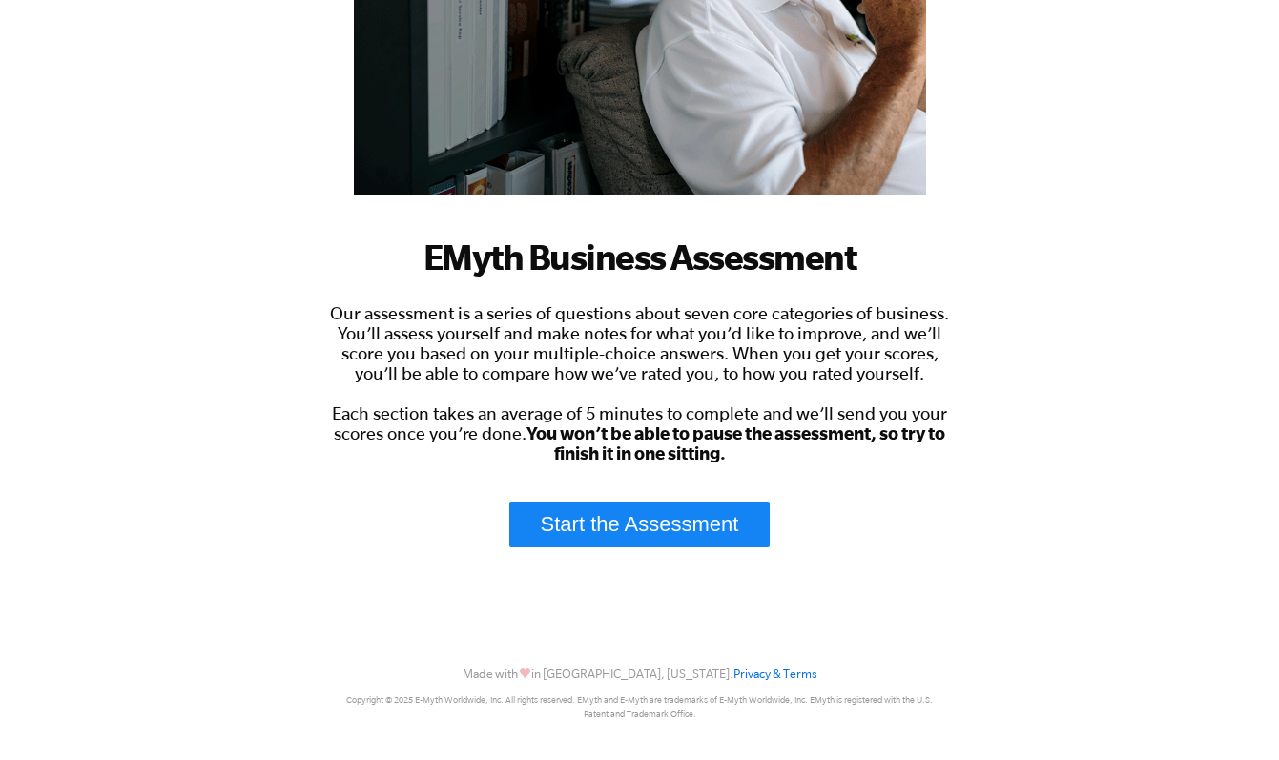
click at [673, 529] on link "Start the Assessment" at bounding box center [639, 525] width 261 height 46
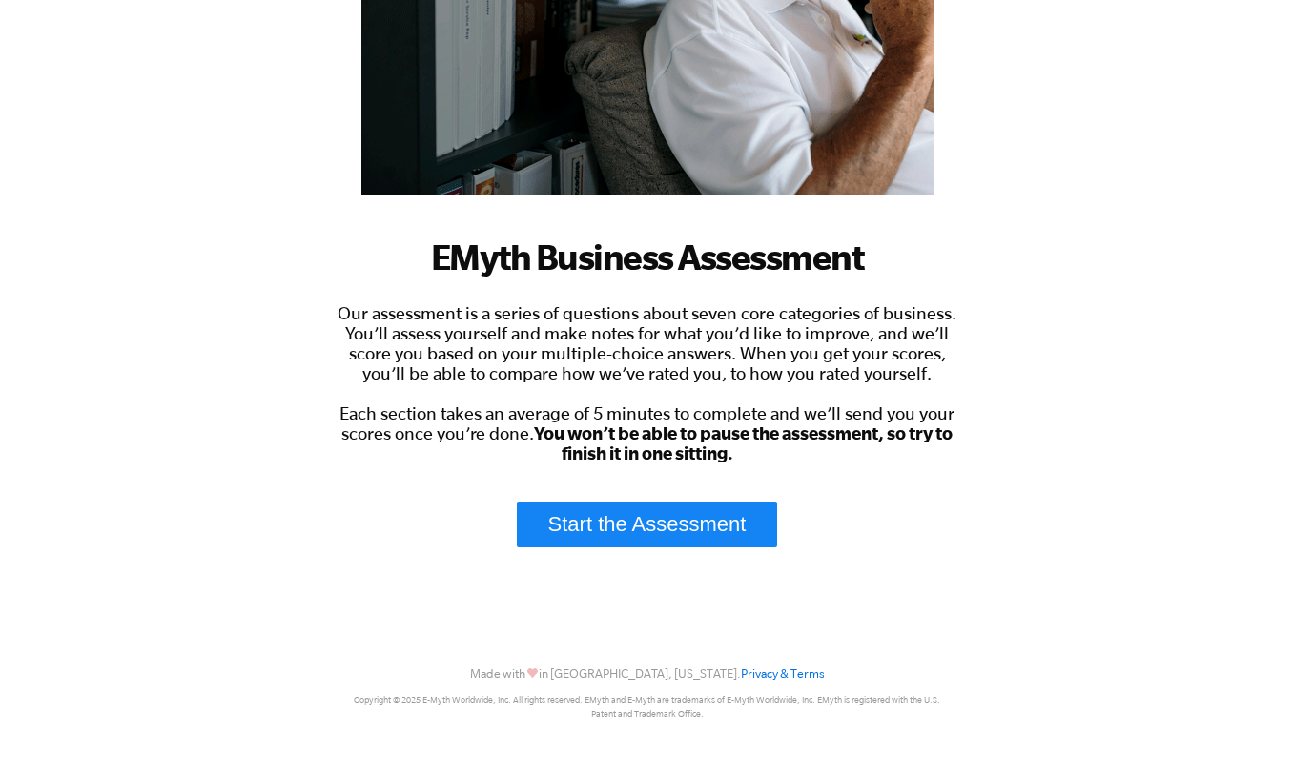
scroll to position [0, 0]
